Goal: Information Seeking & Learning: Understand process/instructions

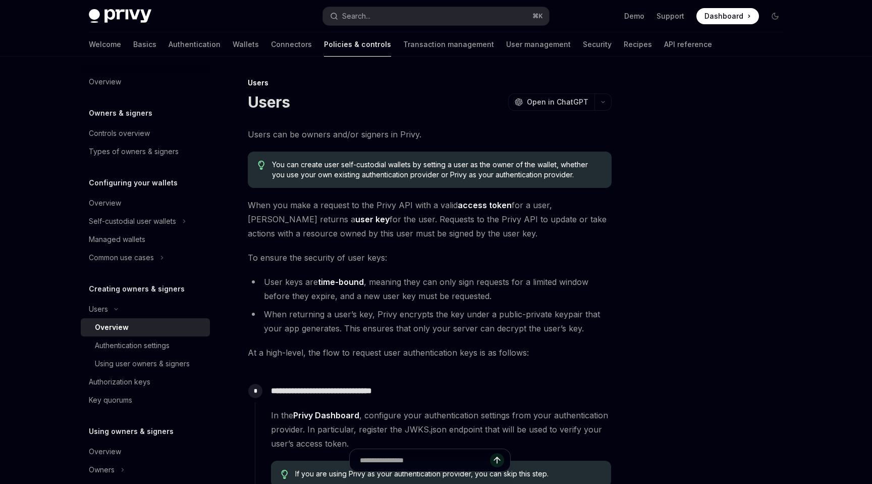
scroll to position [332, 0]
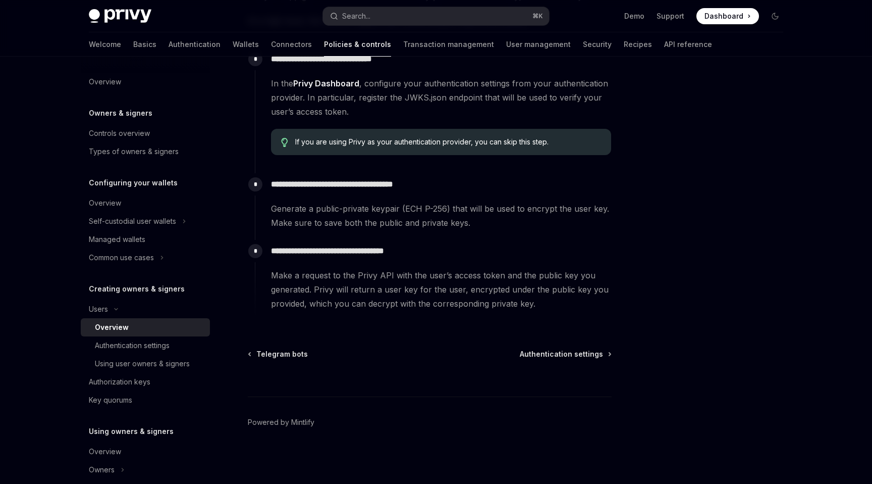
click at [453, 233] on div "**********" at bounding box center [433, 206] width 357 height 67
